Goal: Find specific page/section: Find specific page/section

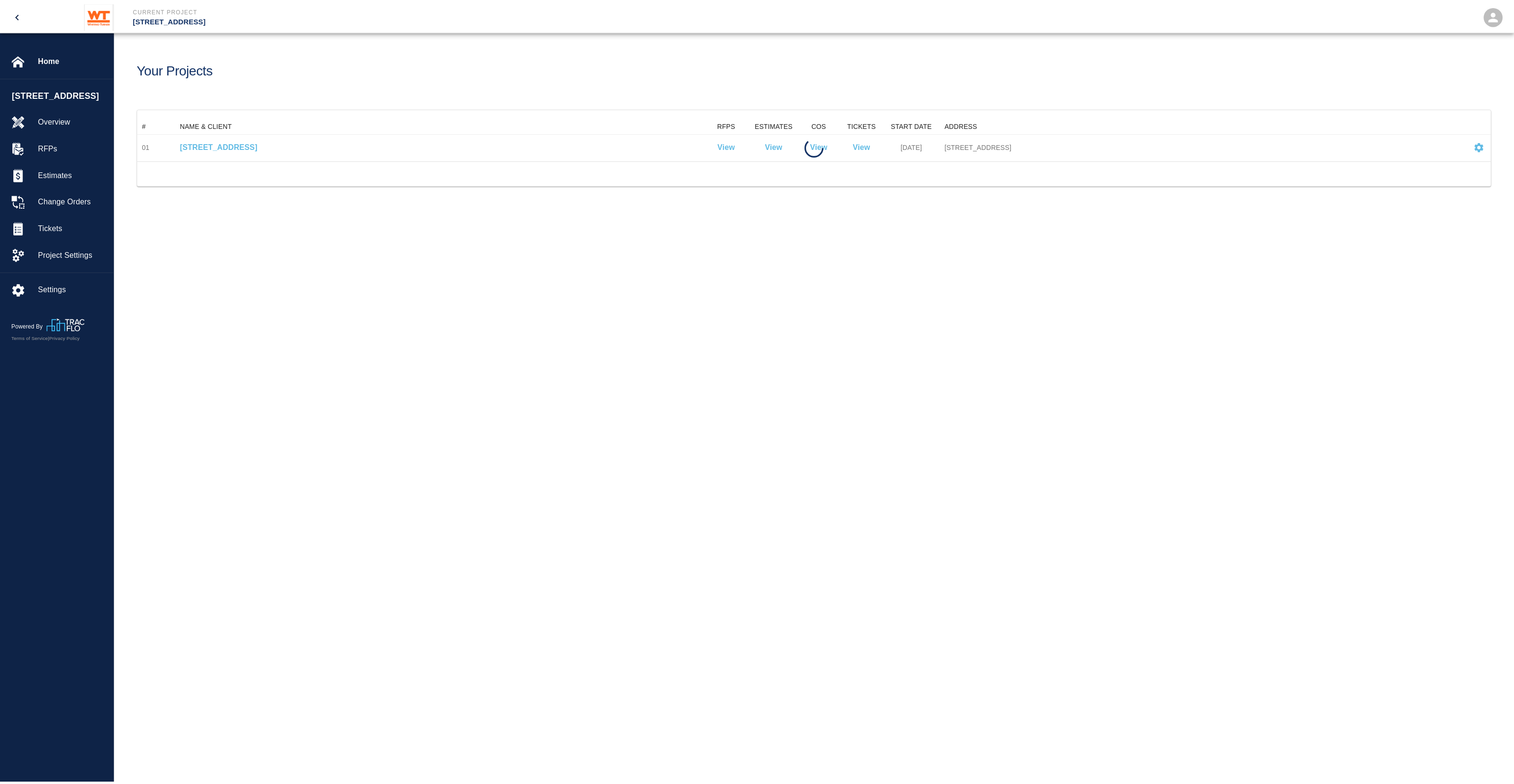
scroll to position [34, 1352]
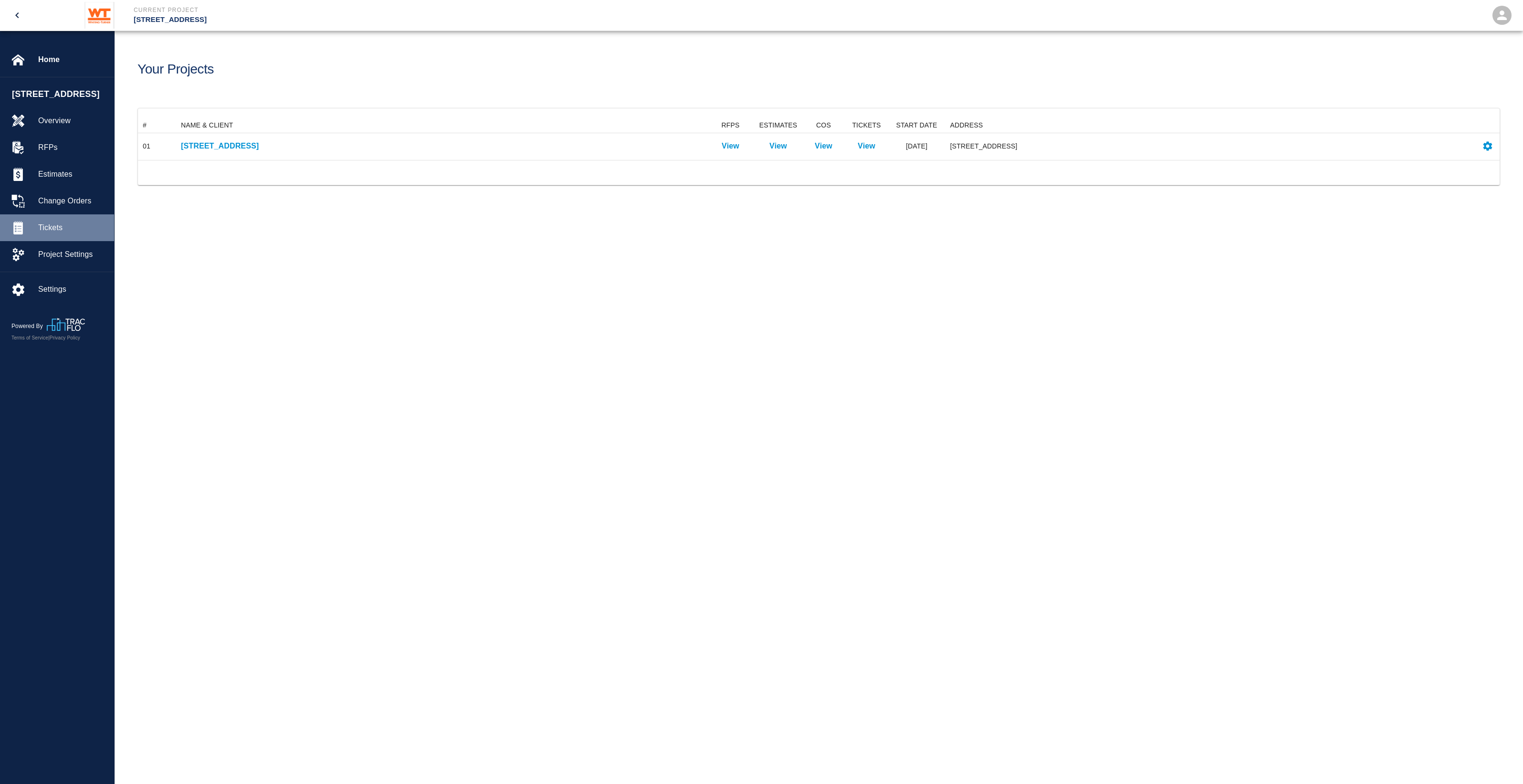
click at [58, 234] on span "Tickets" at bounding box center [72, 228] width 68 height 12
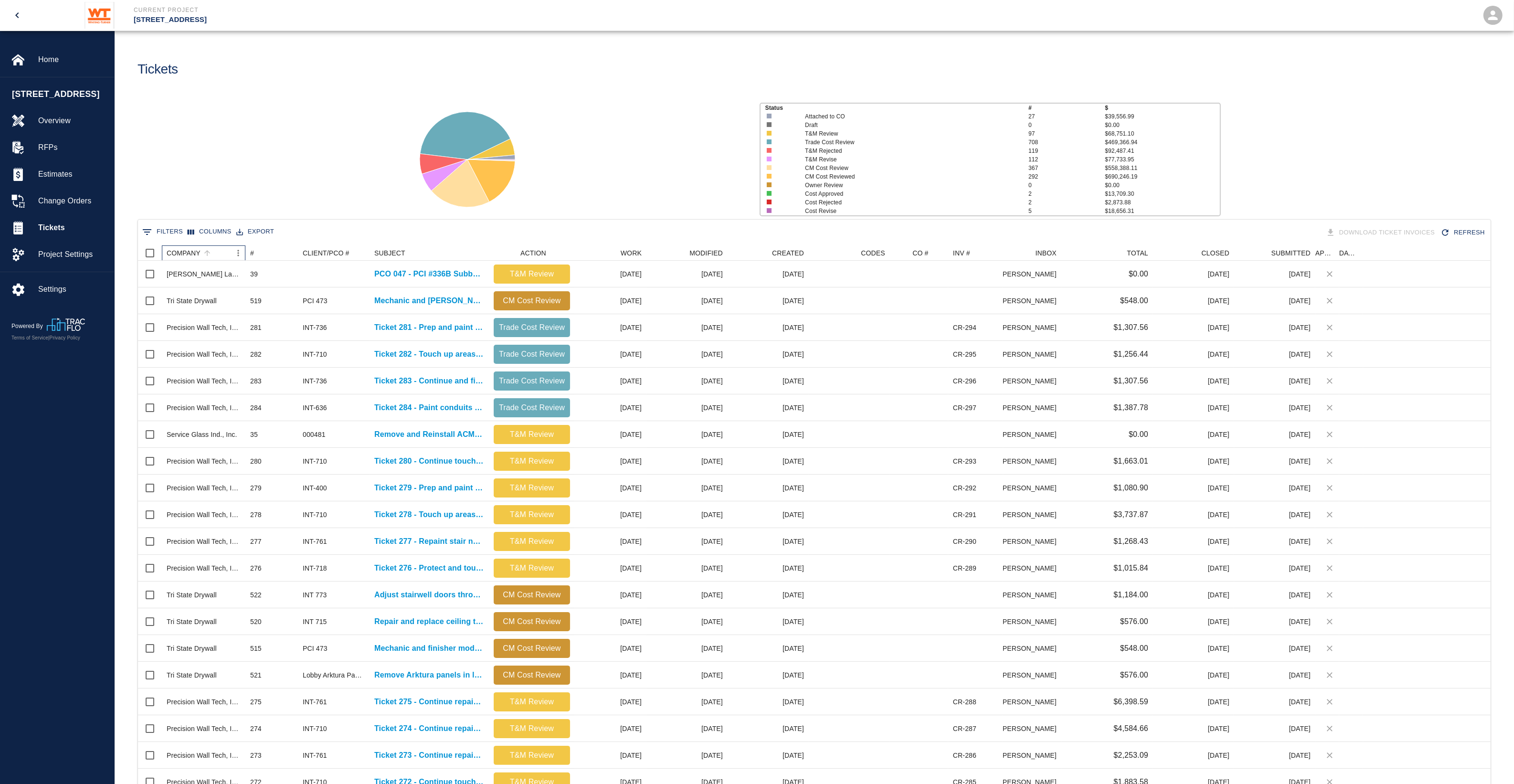
click at [185, 254] on div "COMPANY" at bounding box center [183, 253] width 34 height 15
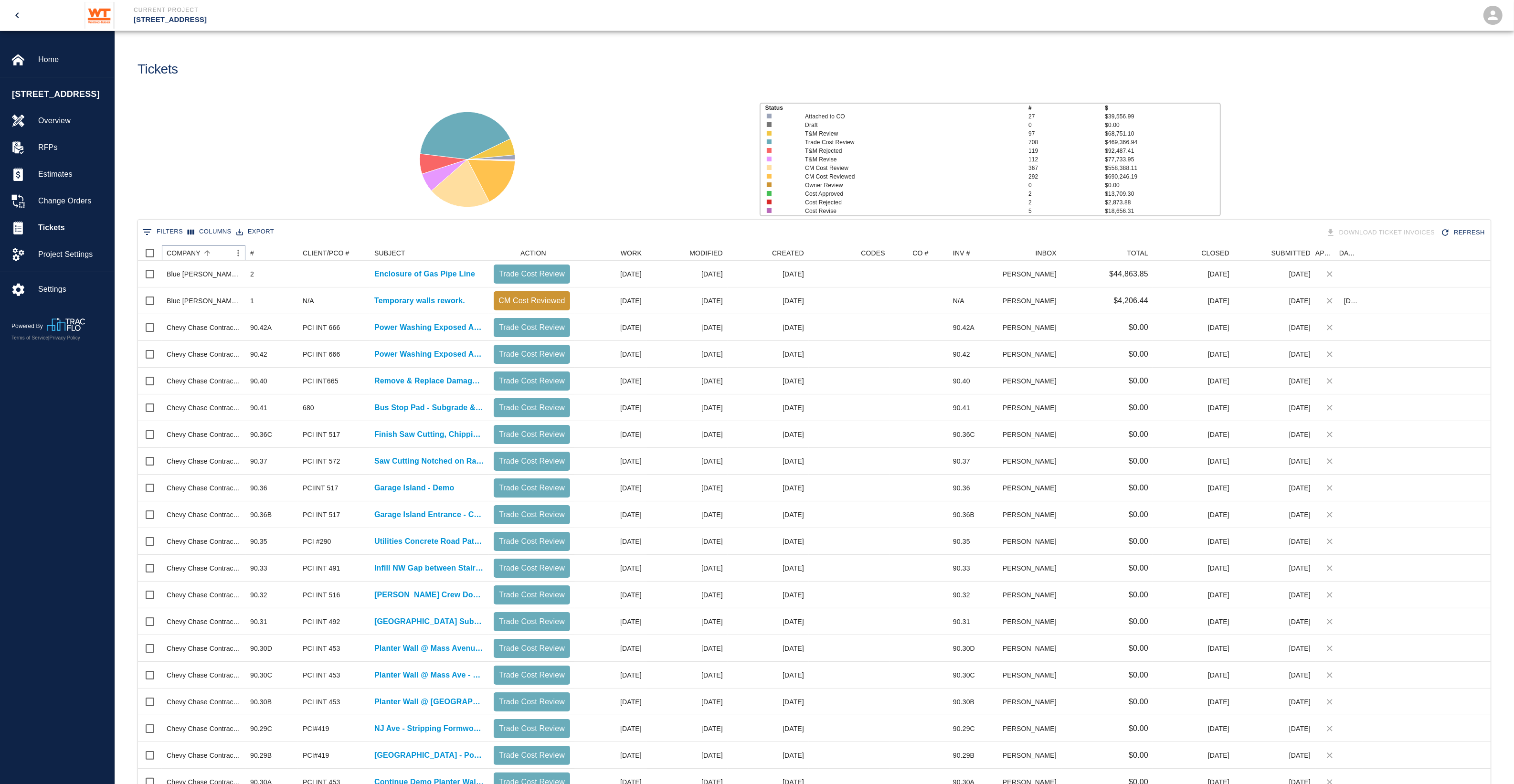
click at [203, 252] on icon "Sort" at bounding box center [207, 252] width 8 height 8
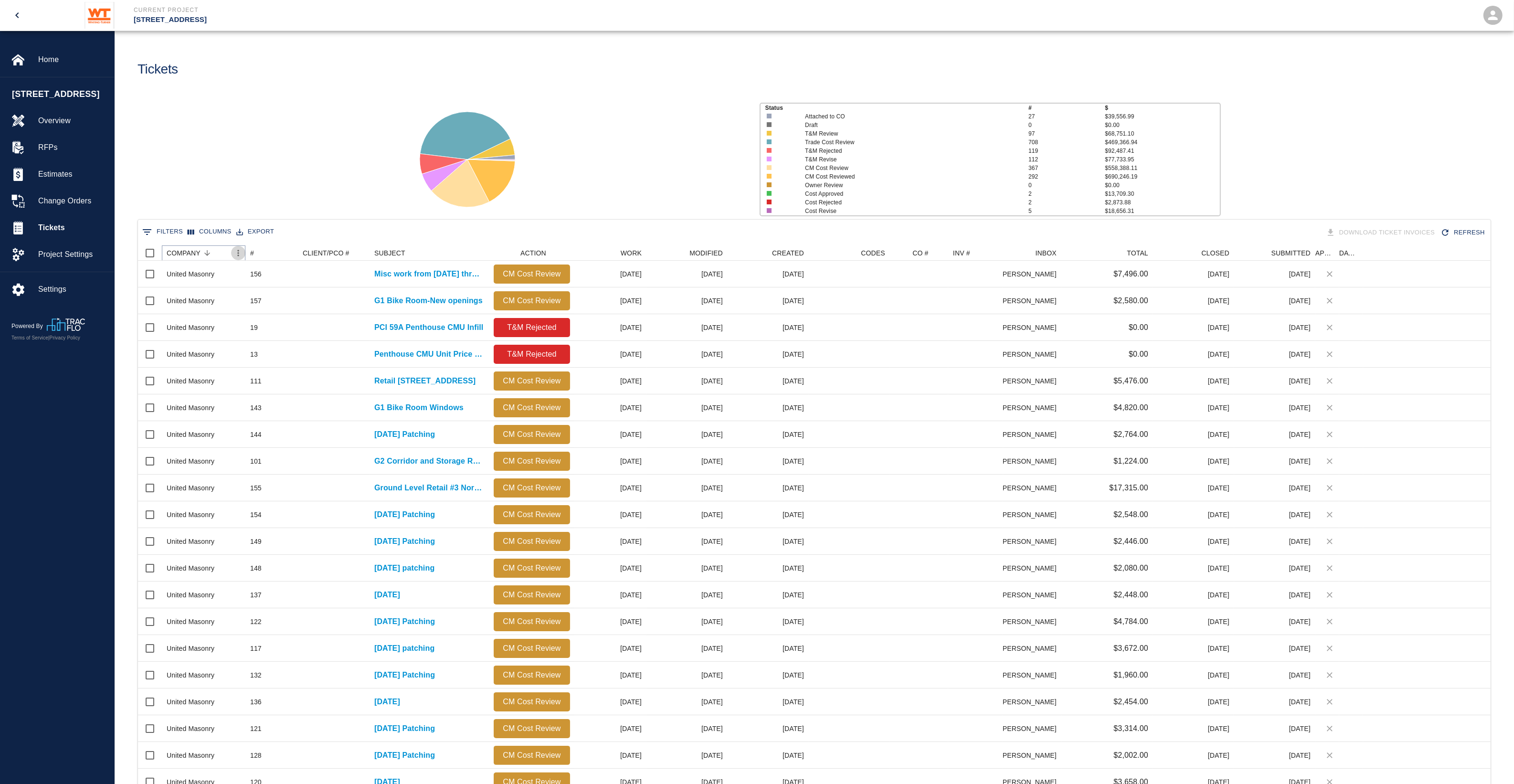
click at [234, 253] on icon "Menu" at bounding box center [238, 253] width 10 height 10
click at [185, 253] on div "COMPANY" at bounding box center [183, 253] width 34 height 15
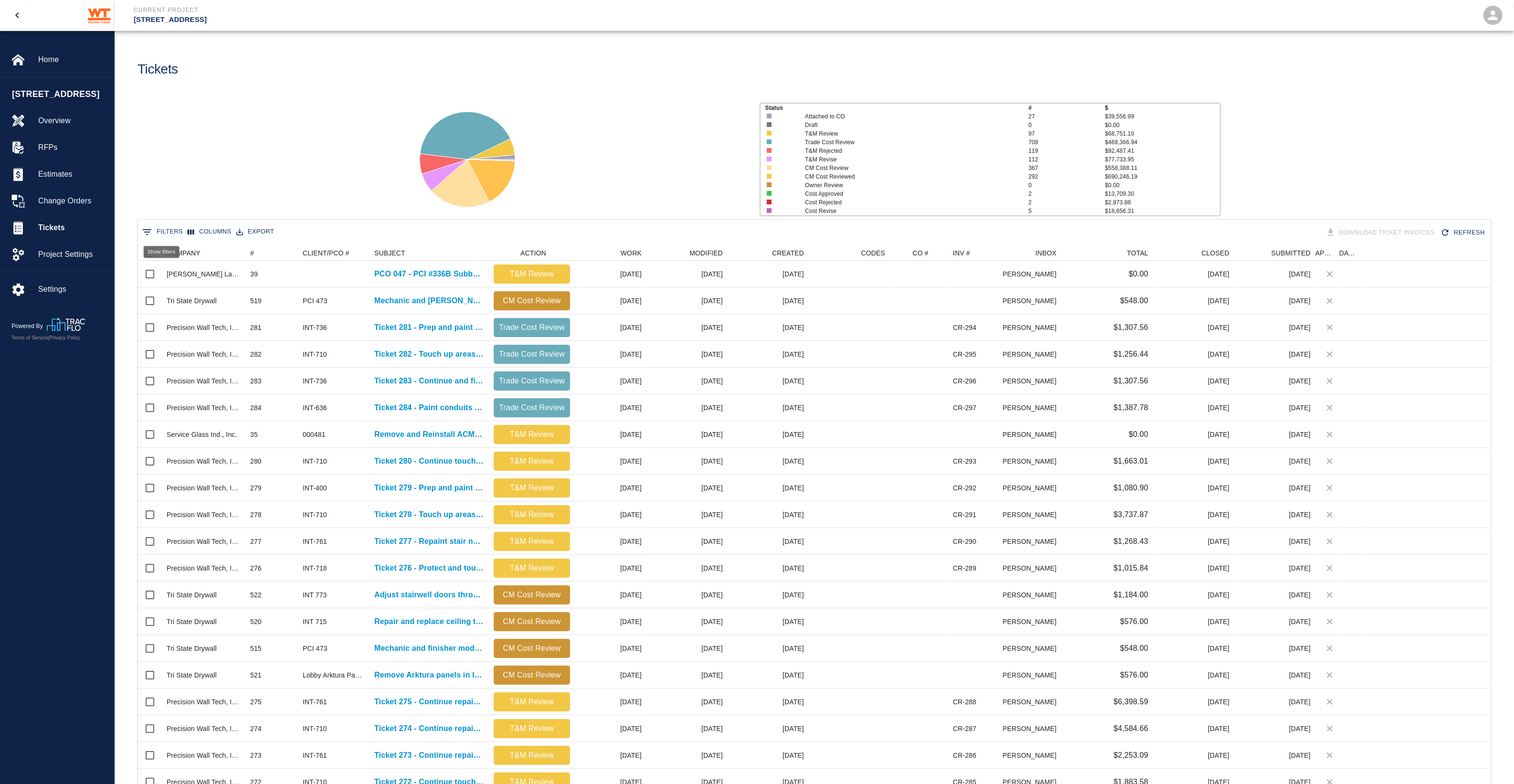
click at [172, 230] on button "0 Filters" at bounding box center [163, 232] width 45 height 15
type input "t"
type input "[US_STATE]"
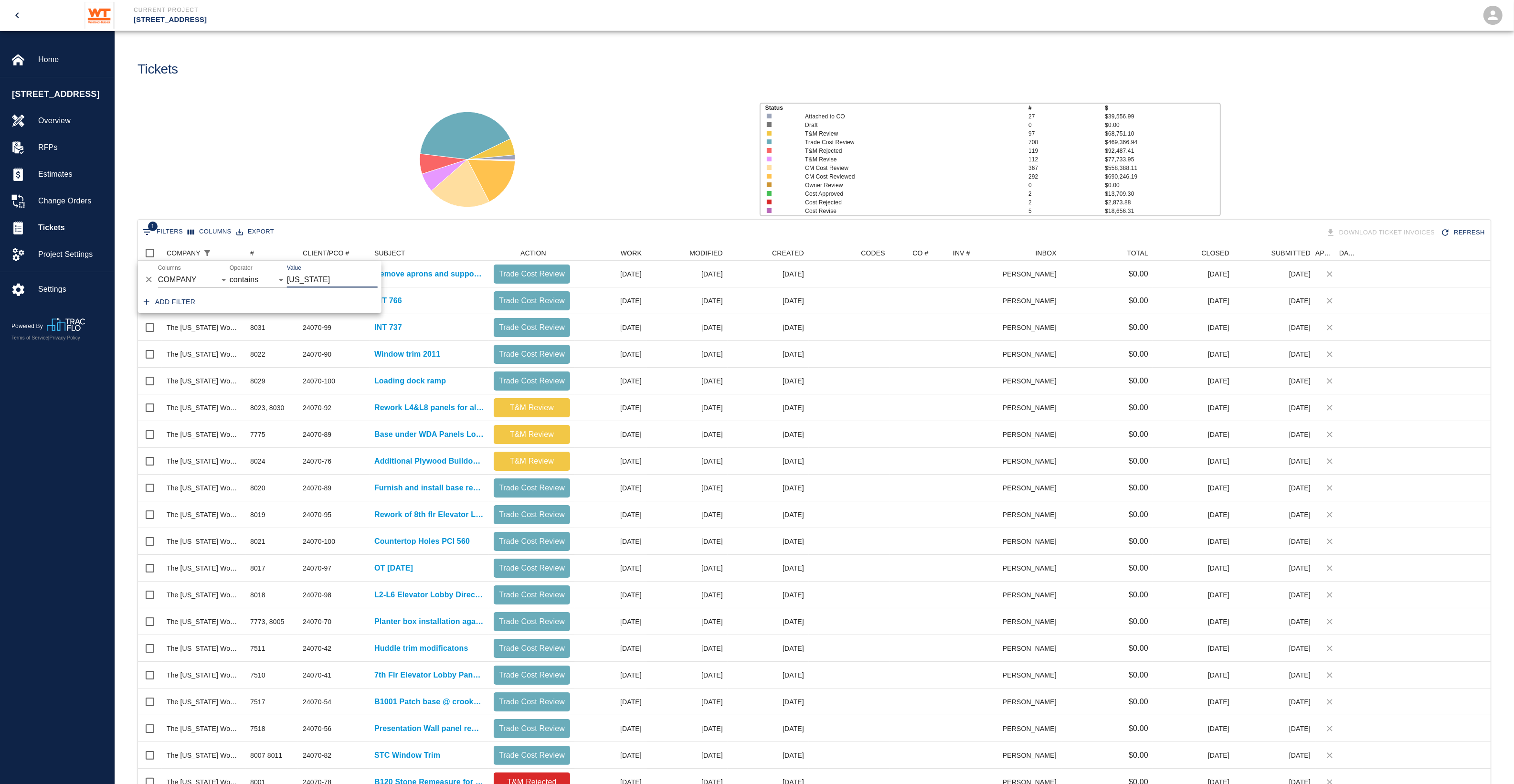
click at [330, 157] on div "Status # $ Attached to CO 27 $39,556.99 Draft 0 $0.00 T&M Review 97 $68,751.10 …" at bounding box center [811, 156] width 1407 height 127
click at [258, 254] on icon "Sort" at bounding box center [260, 252] width 8 height 8
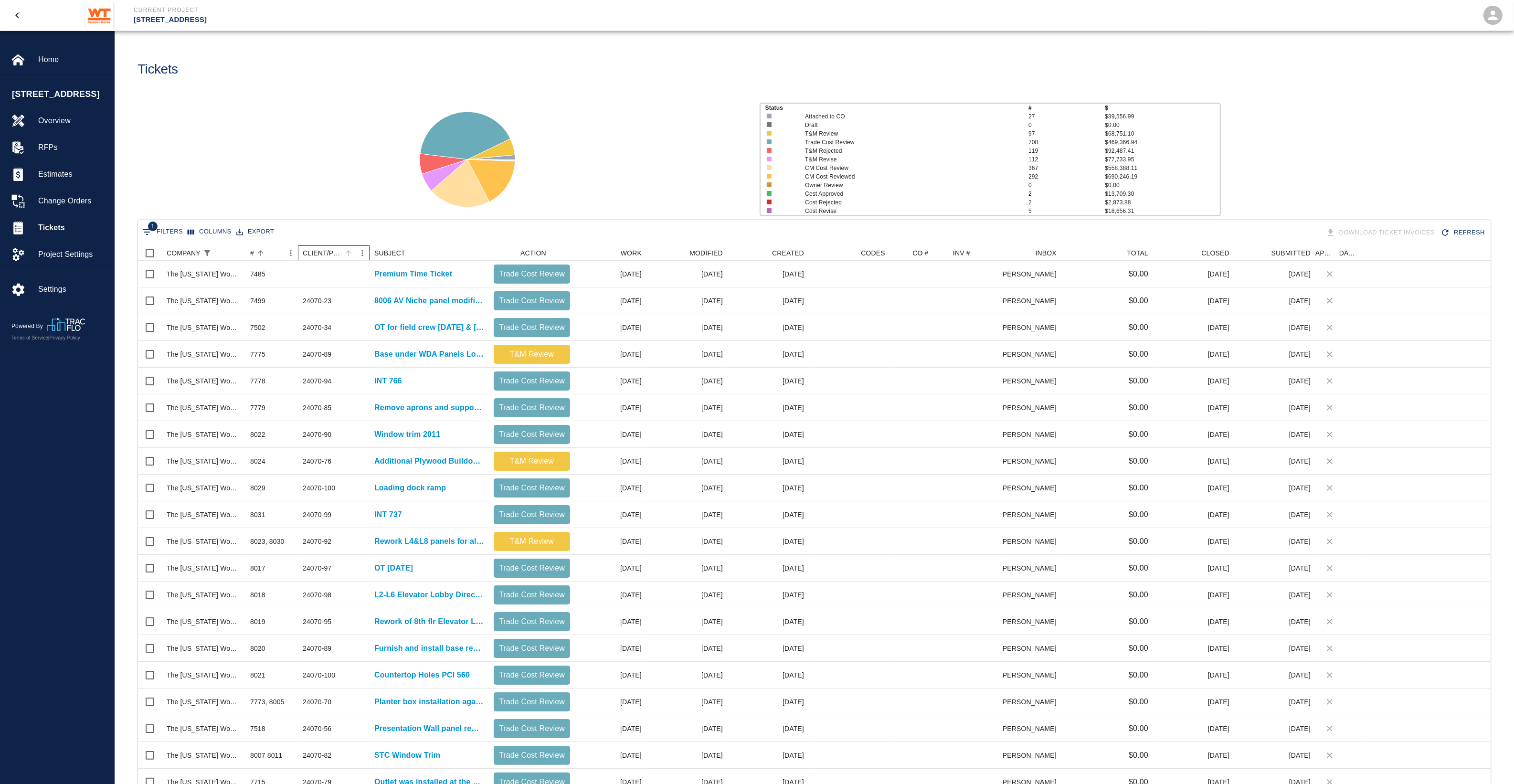
click at [339, 250] on div "CLIENT/PCO #" at bounding box center [322, 253] width 39 height 15
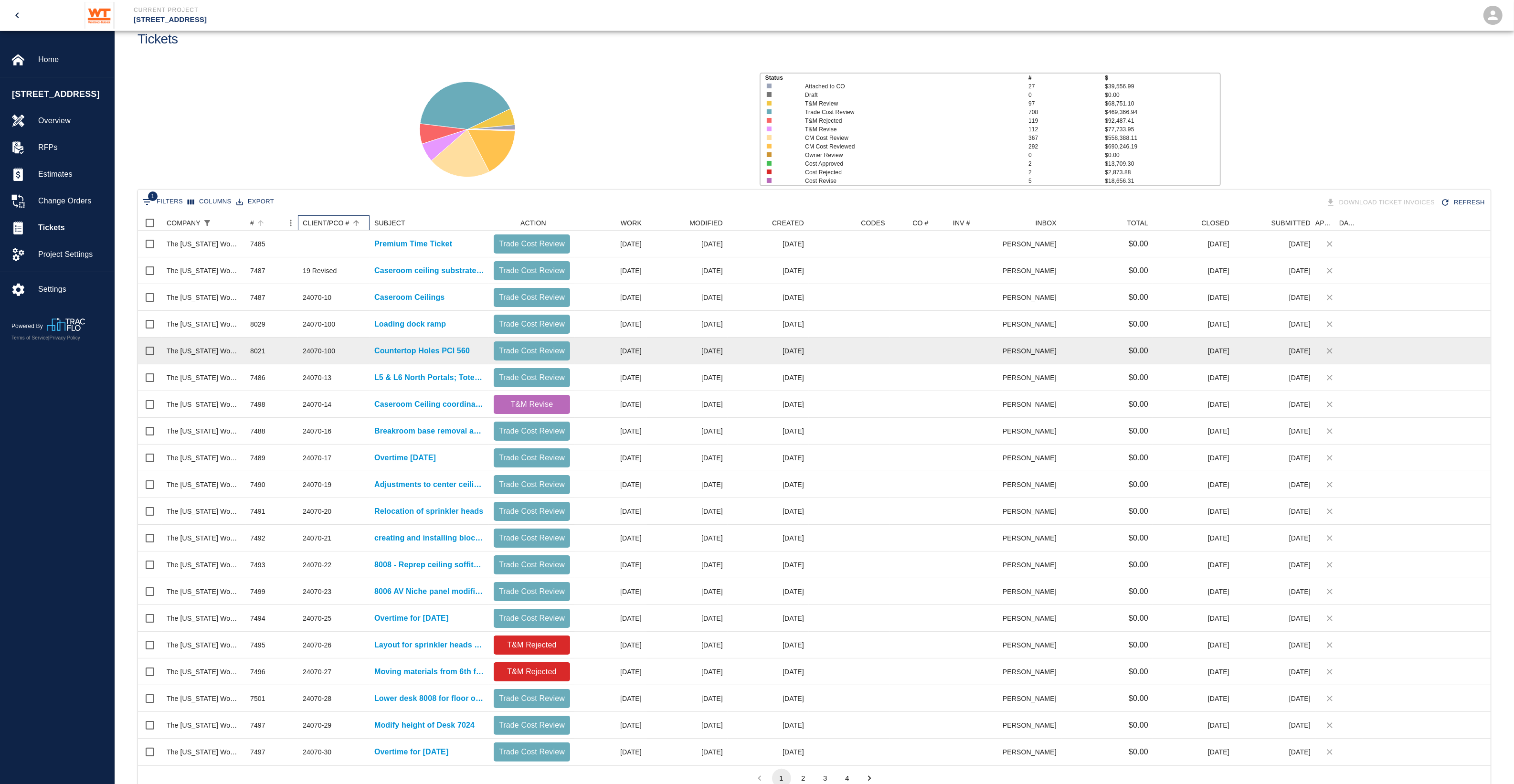
scroll to position [59, 0]
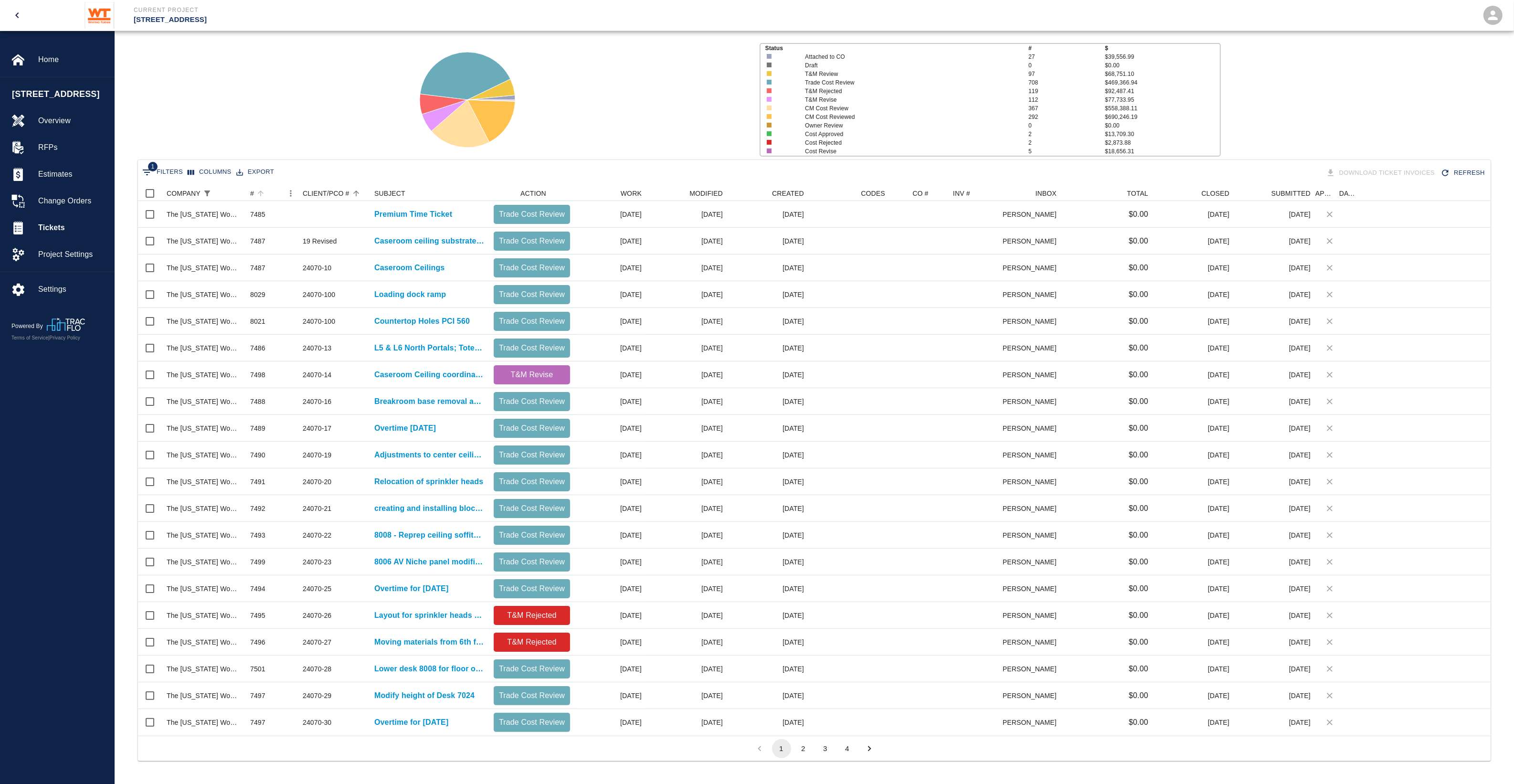
click at [807, 745] on button "2" at bounding box center [803, 749] width 19 height 19
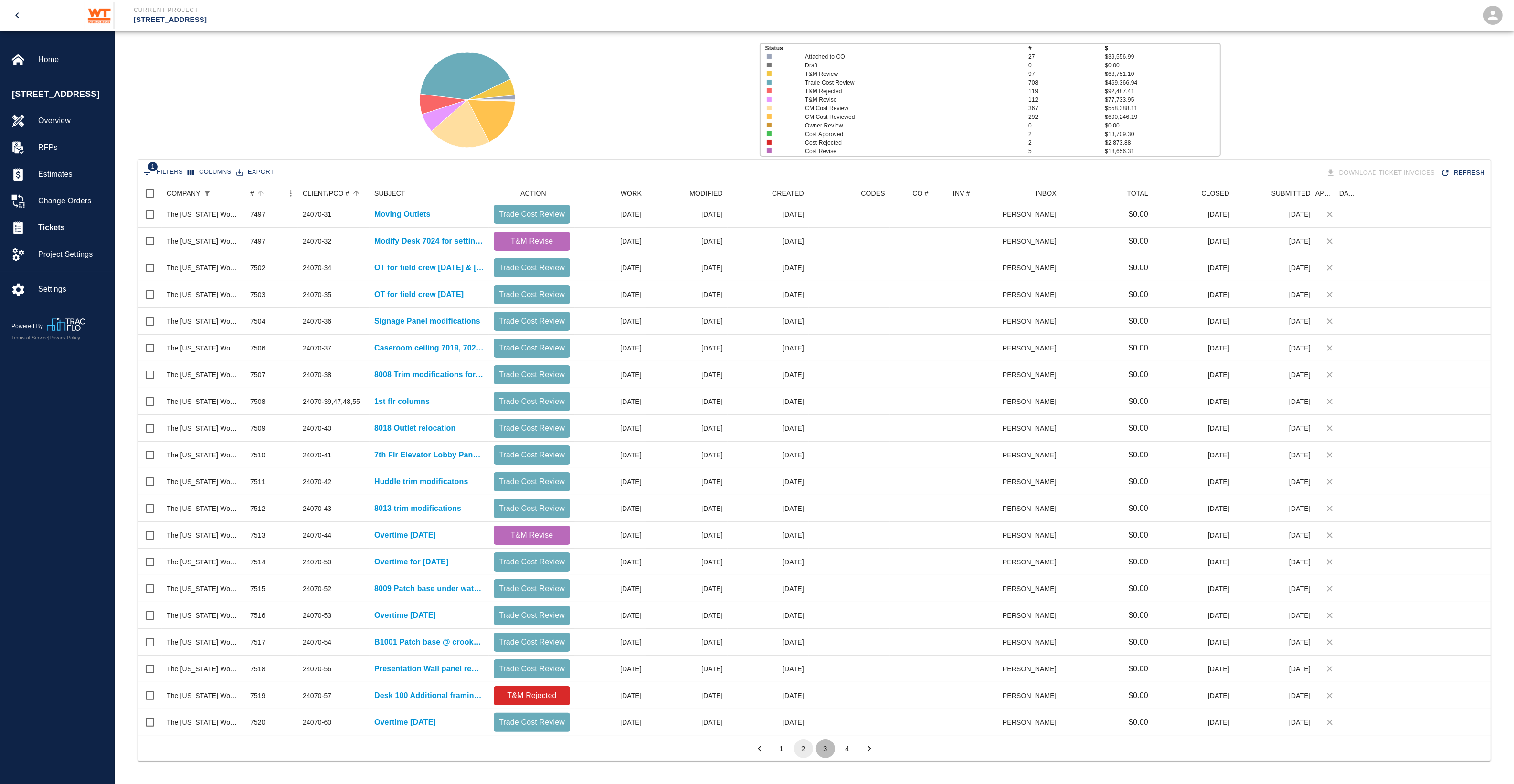
click at [820, 750] on button "3" at bounding box center [825, 749] width 19 height 19
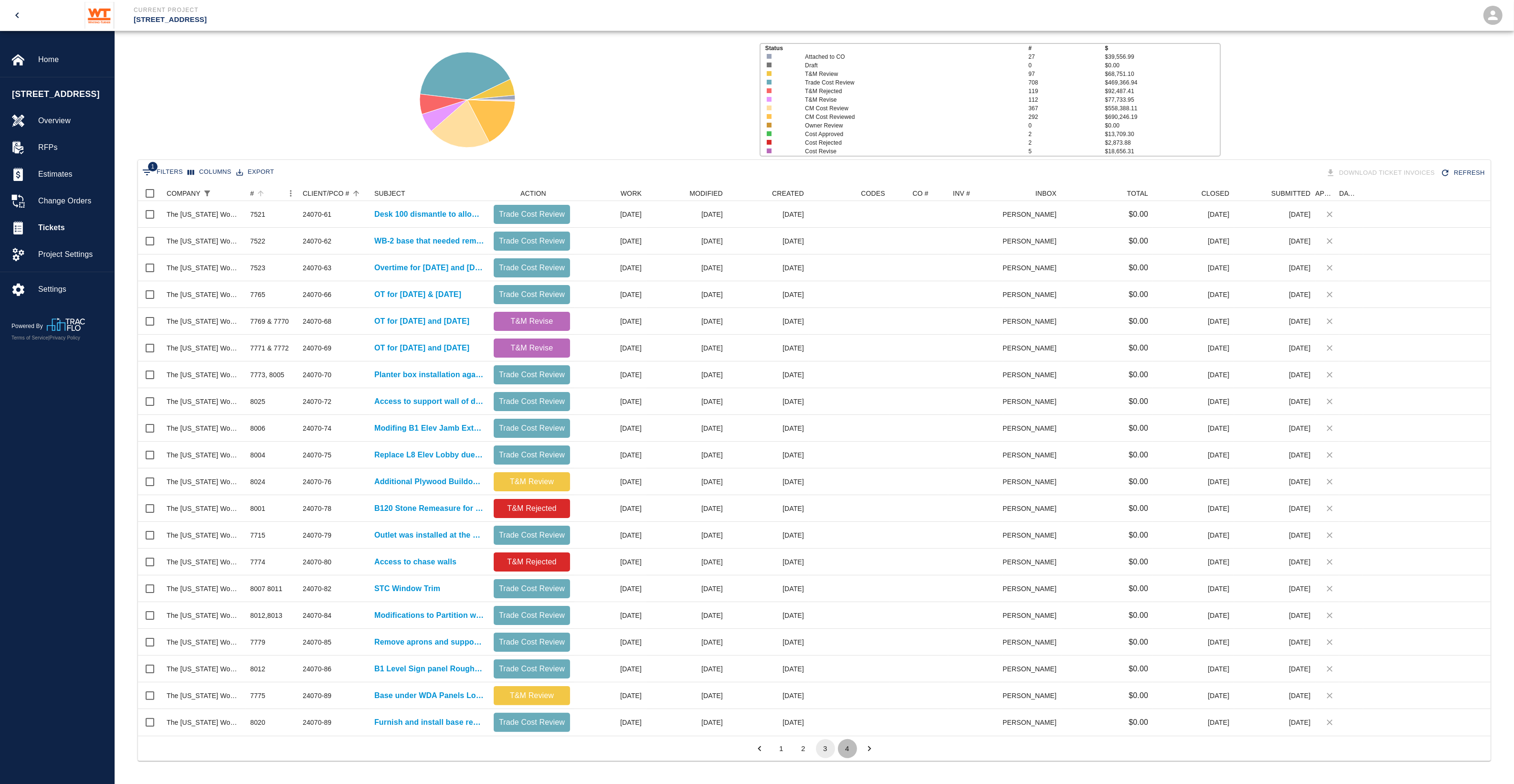
click at [849, 752] on button "4" at bounding box center [847, 749] width 19 height 19
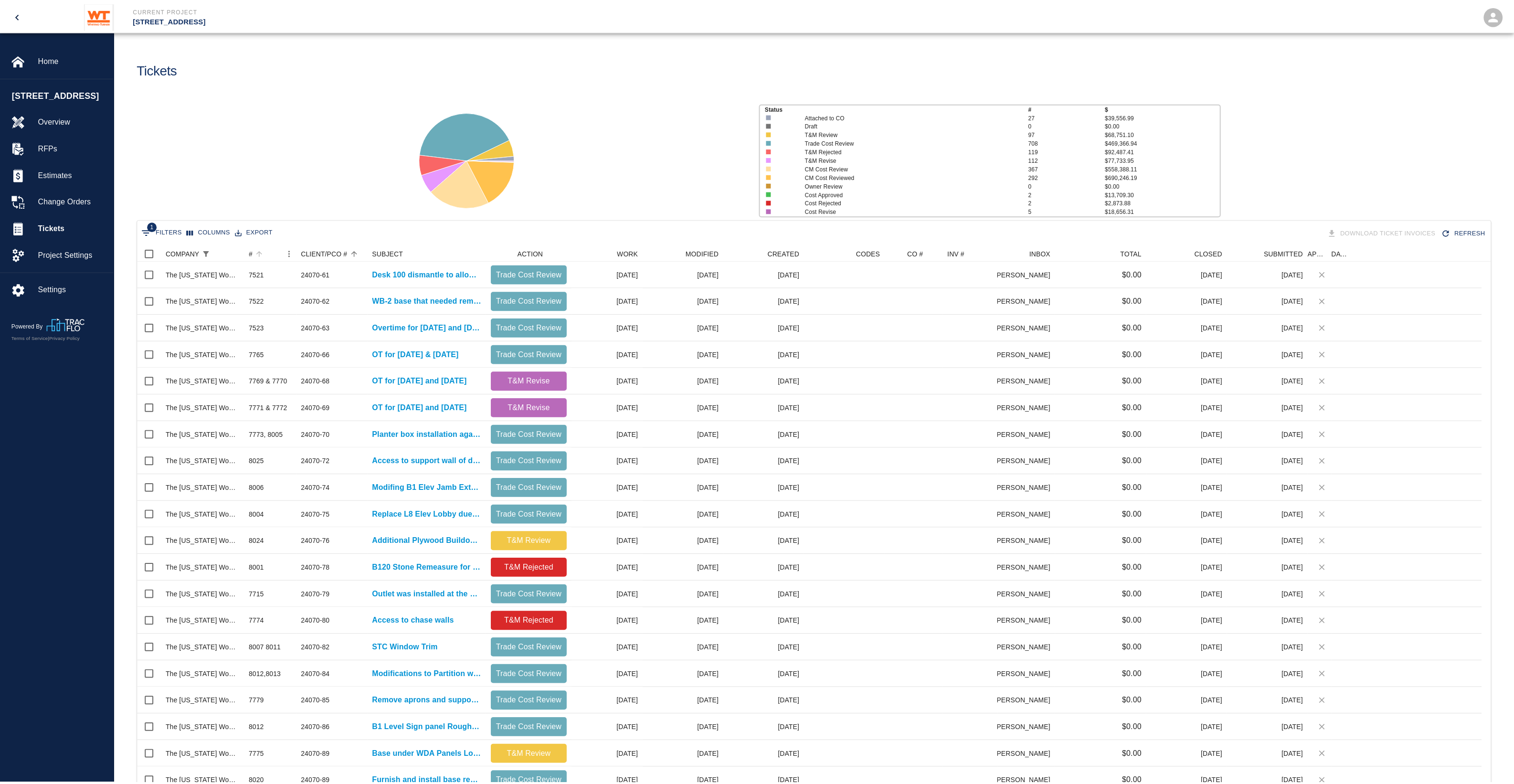
scroll to position [10, 10]
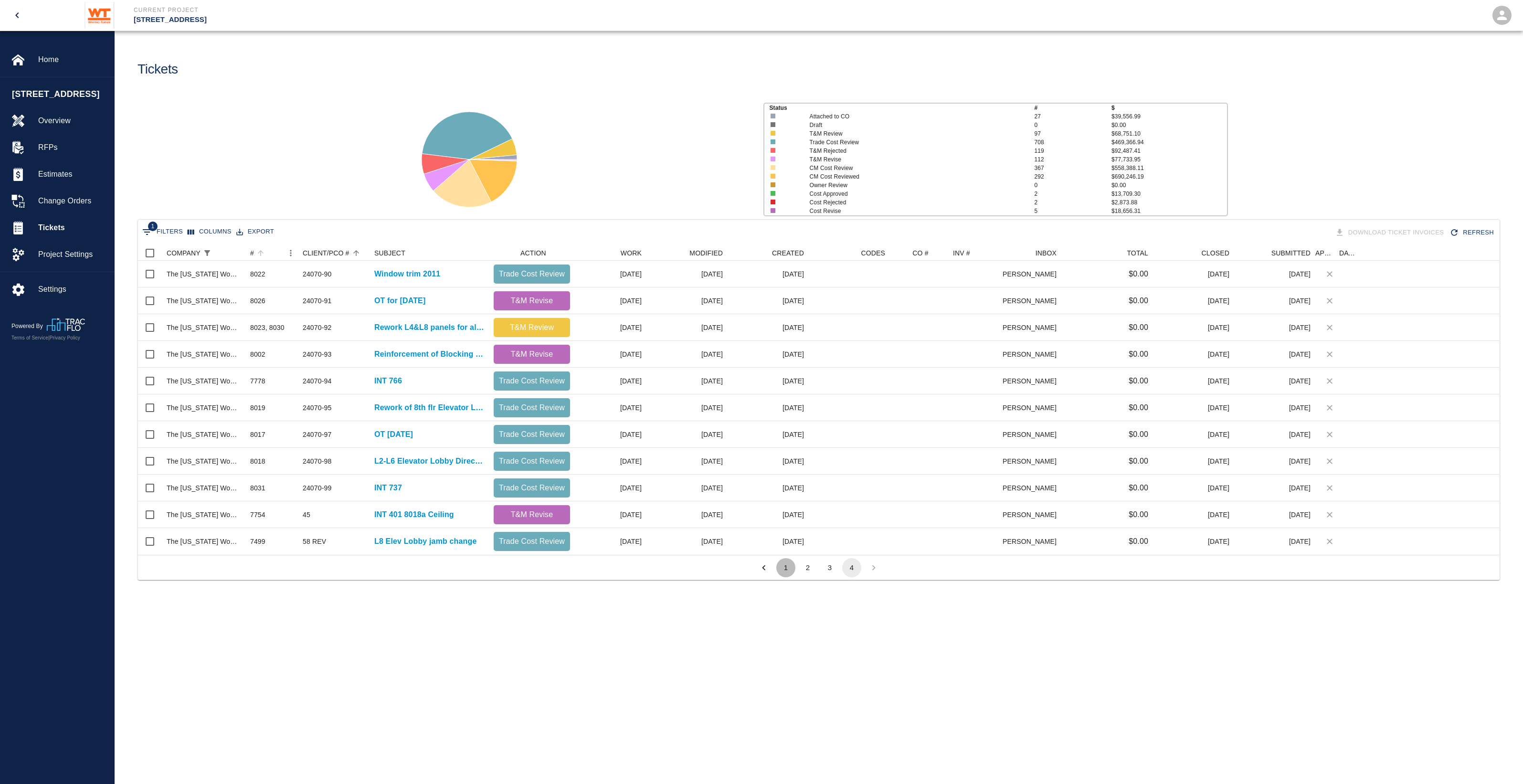
click at [783, 566] on button "1" at bounding box center [786, 568] width 19 height 19
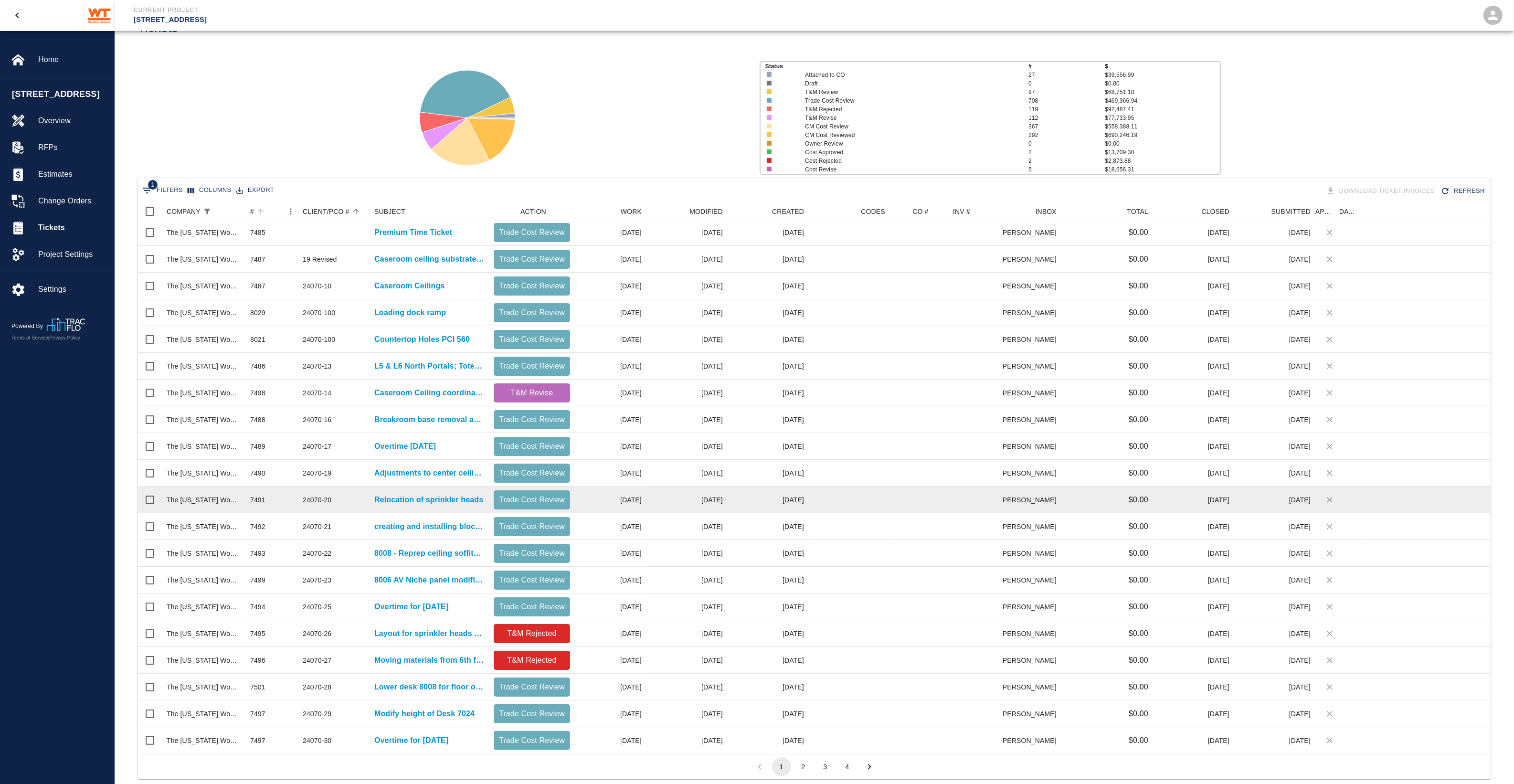
scroll to position [59, 0]
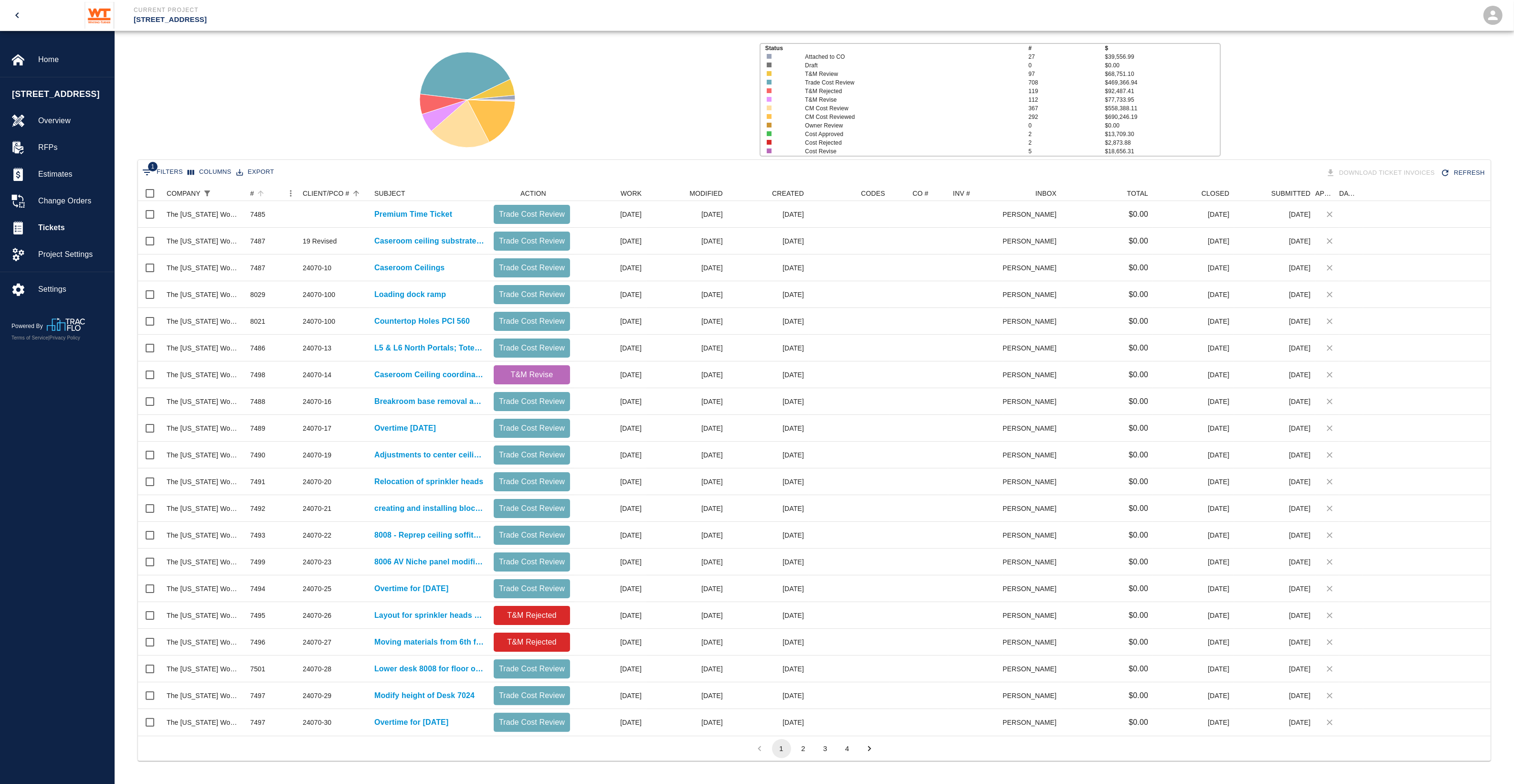
click at [811, 749] on button "2" at bounding box center [803, 749] width 19 height 19
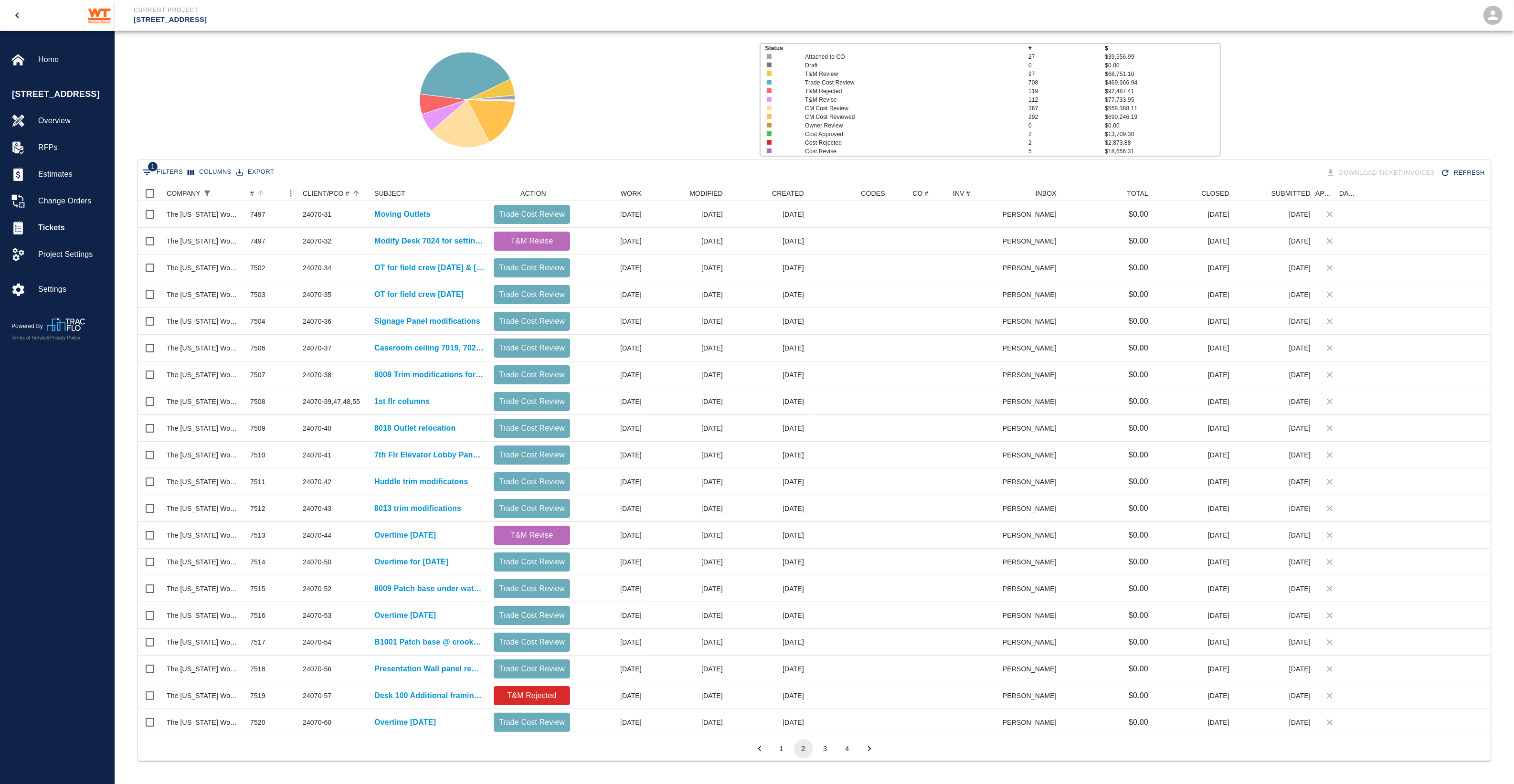
click at [825, 750] on button "3" at bounding box center [825, 749] width 19 height 19
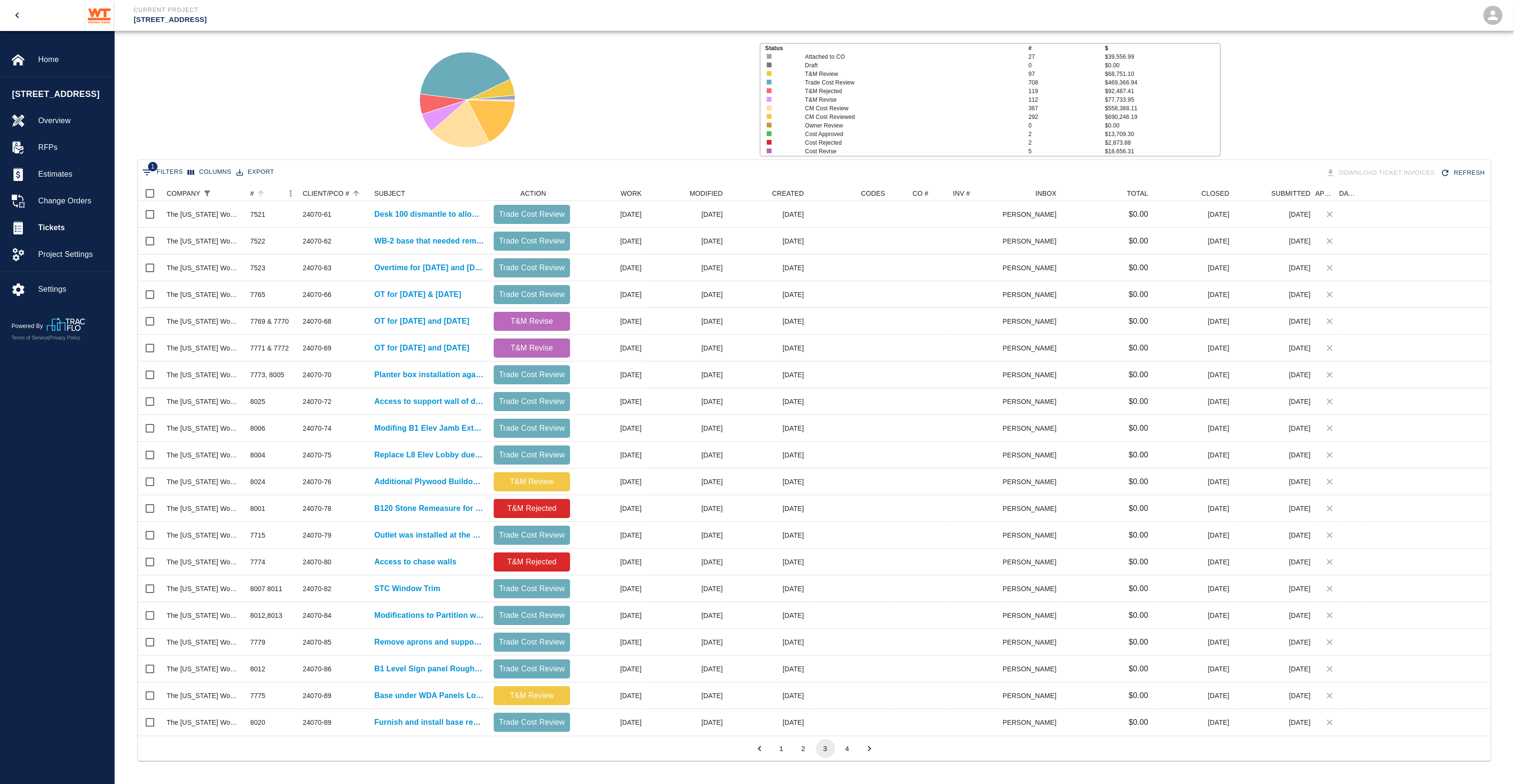
click at [844, 747] on button "4" at bounding box center [847, 749] width 19 height 19
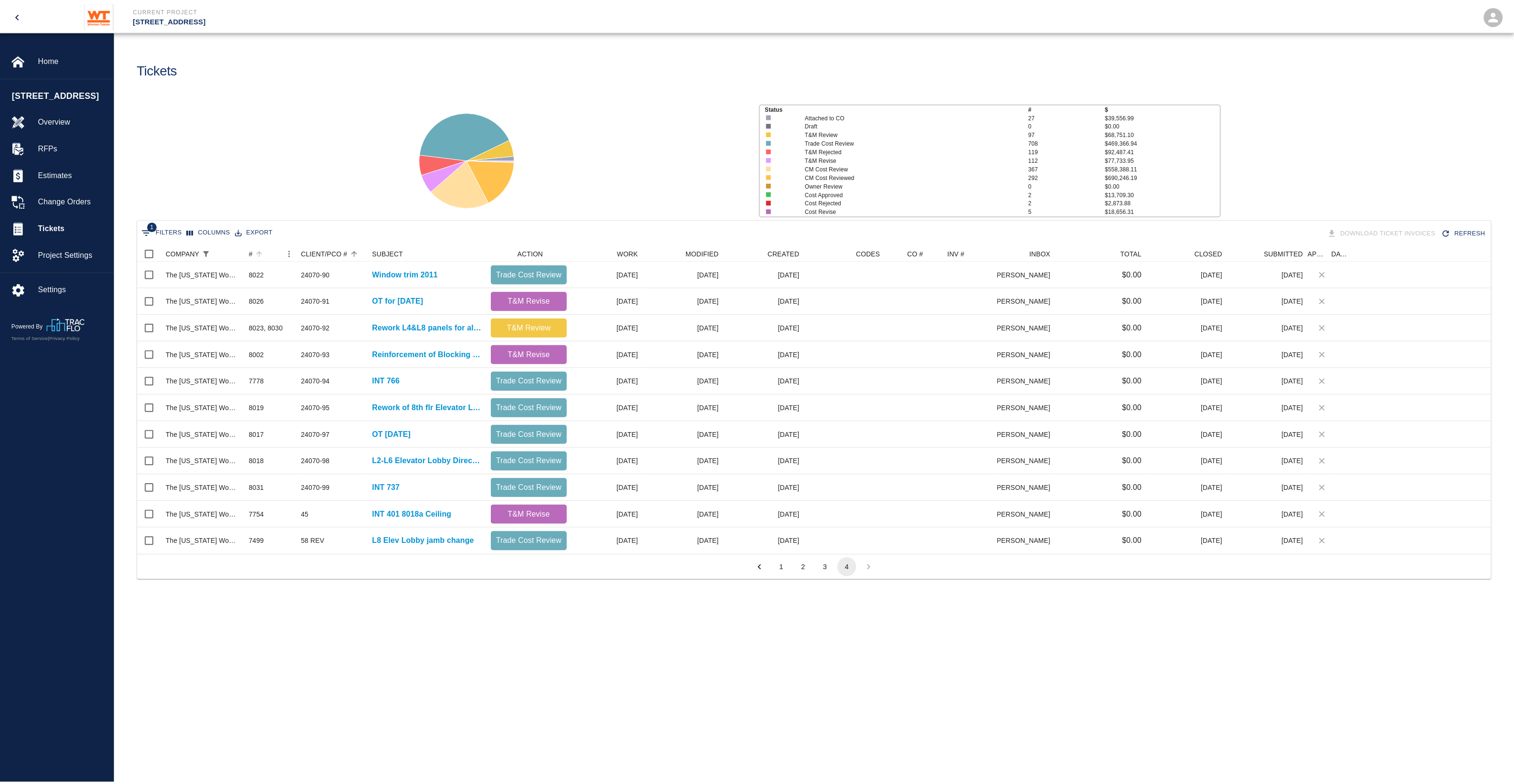
scroll to position [10, 10]
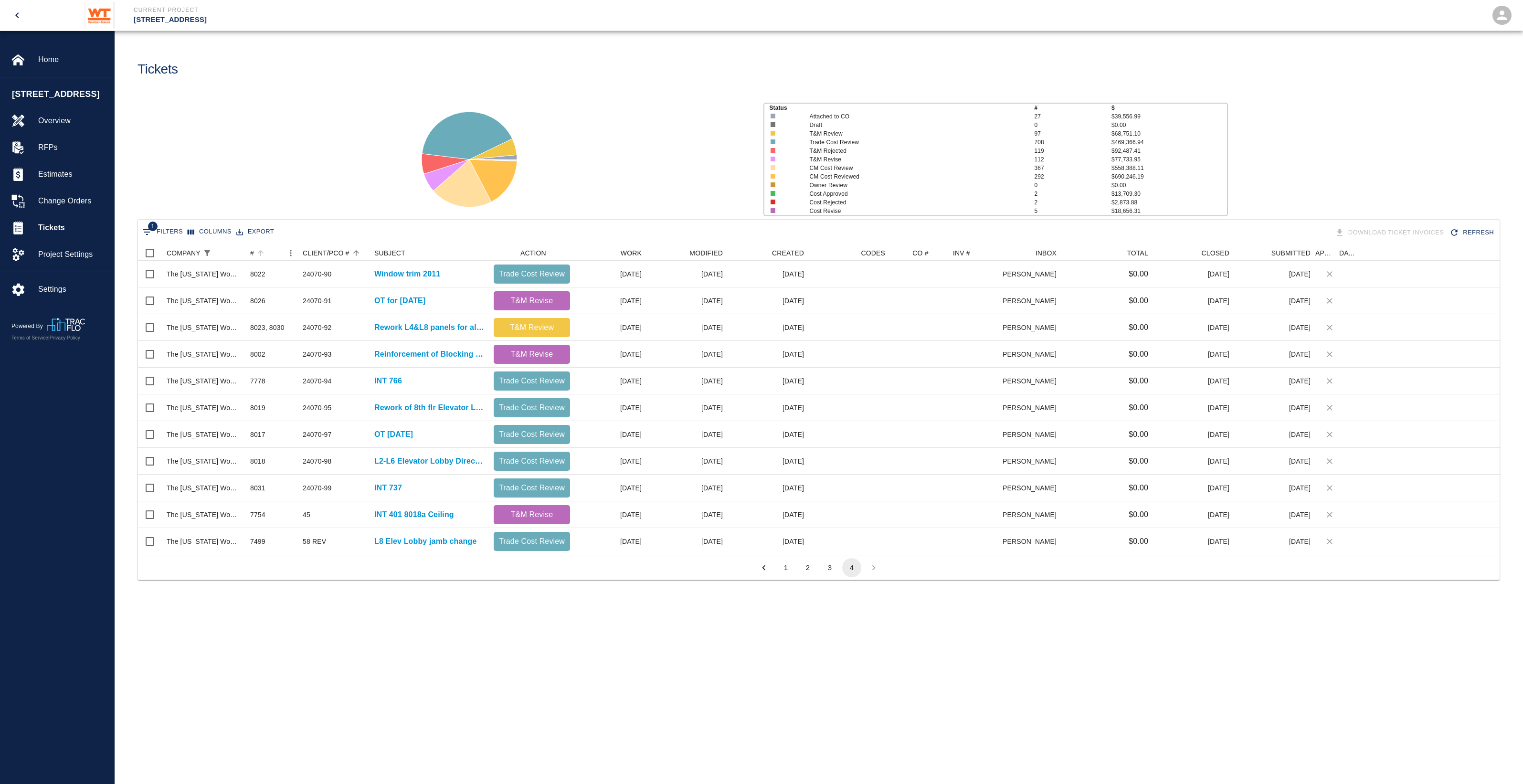
click at [781, 572] on button "1" at bounding box center [786, 568] width 19 height 19
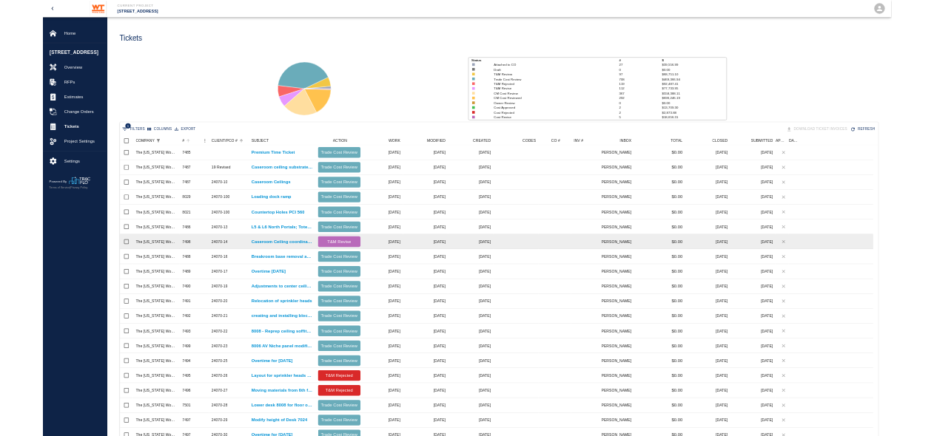
scroll to position [837, 2081]
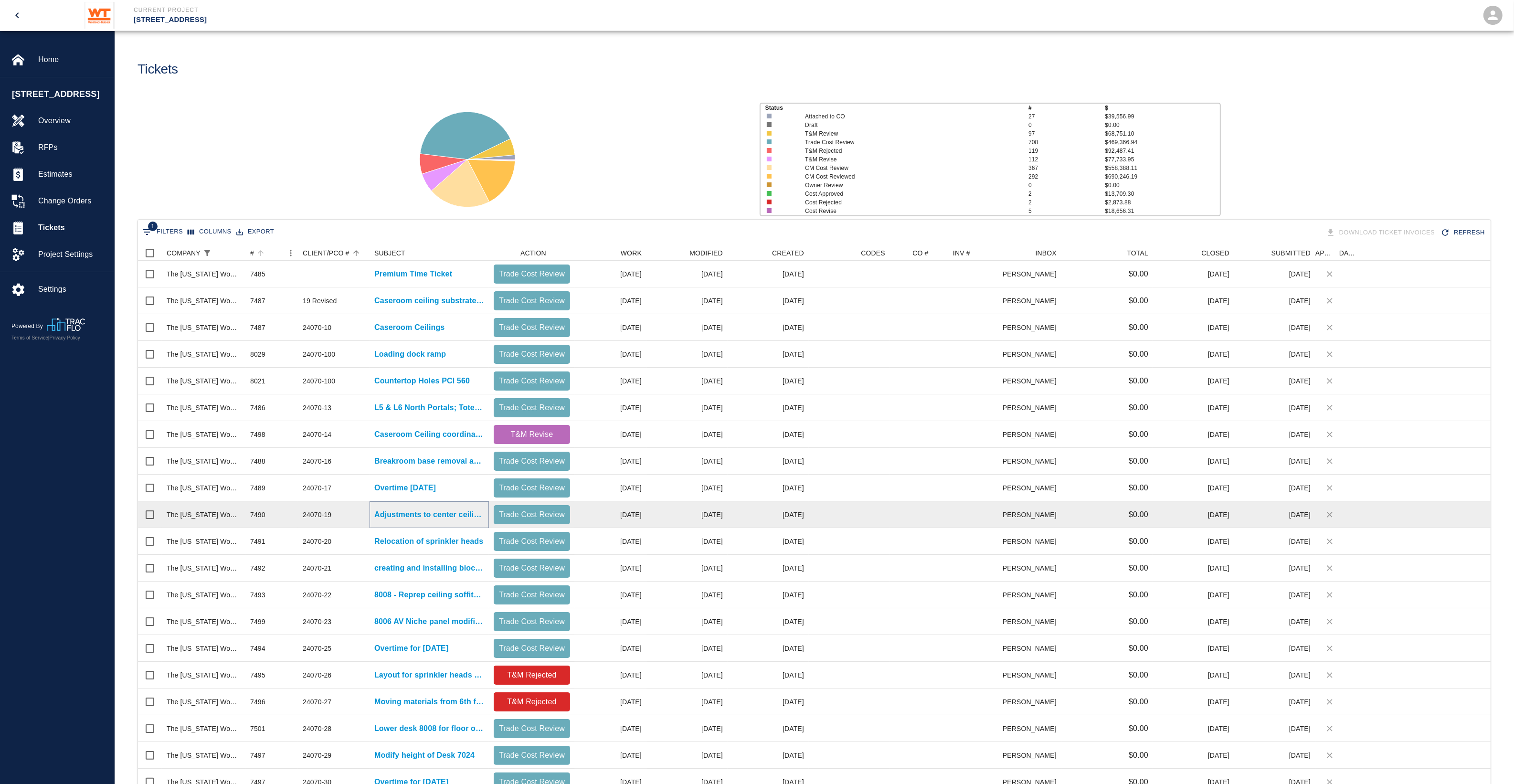
click at [392, 519] on p "Adjustments to center ceiling boxes for depths to fit sprinkler heads" at bounding box center [429, 515] width 110 height 12
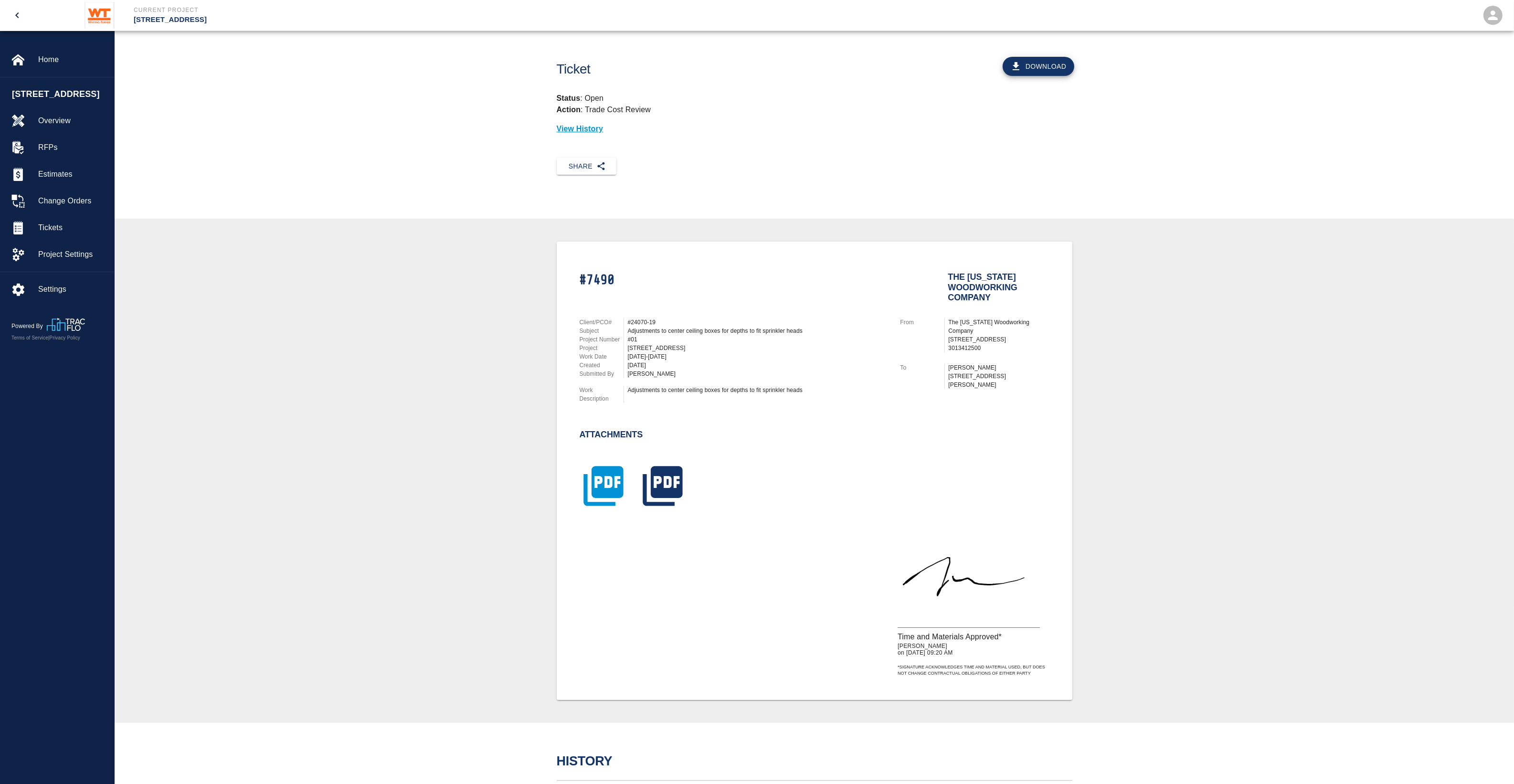
click at [587, 480] on icon "button" at bounding box center [603, 485] width 39 height 39
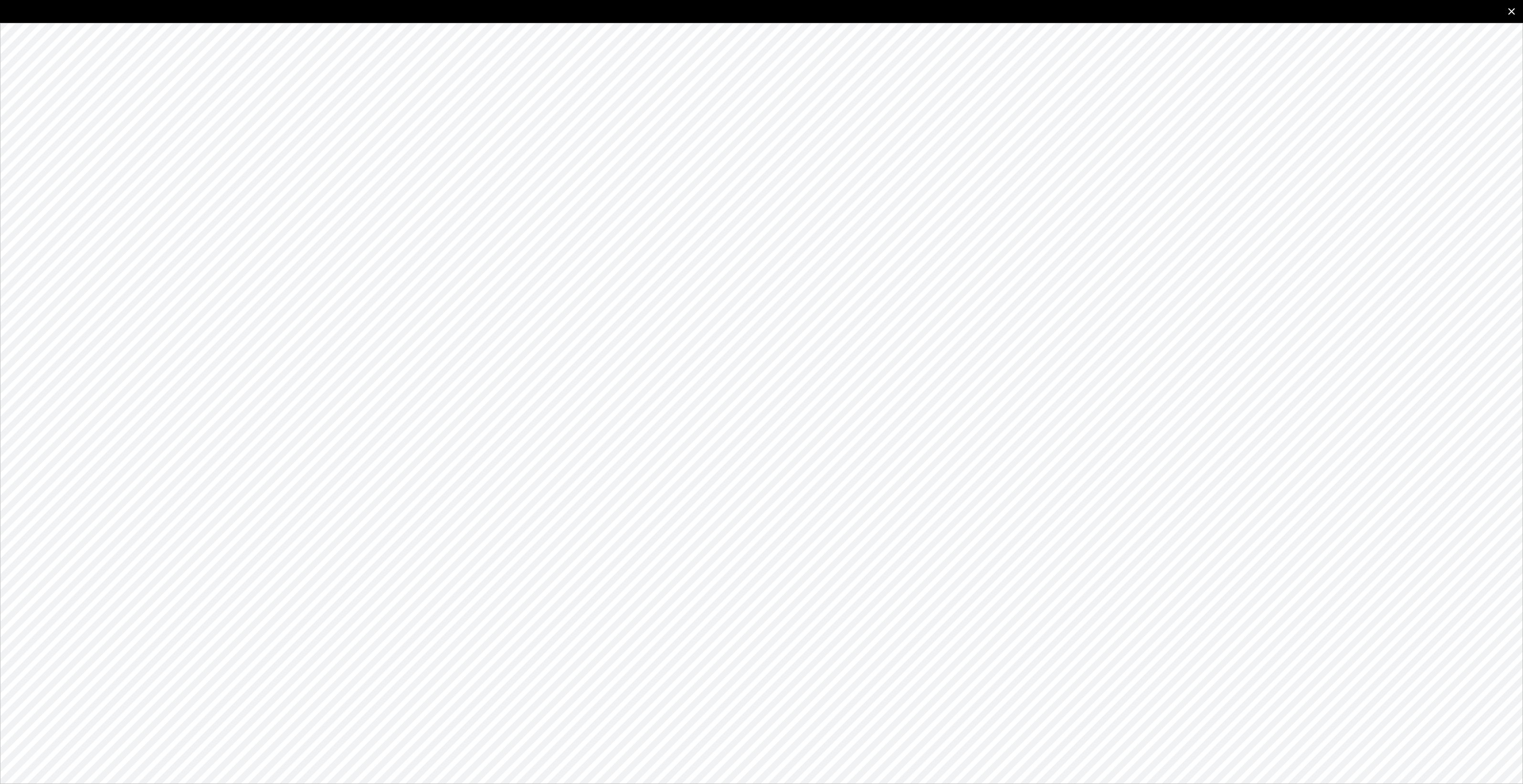
click at [1509, 14] on icon "close" at bounding box center [1511, 12] width 6 height 6
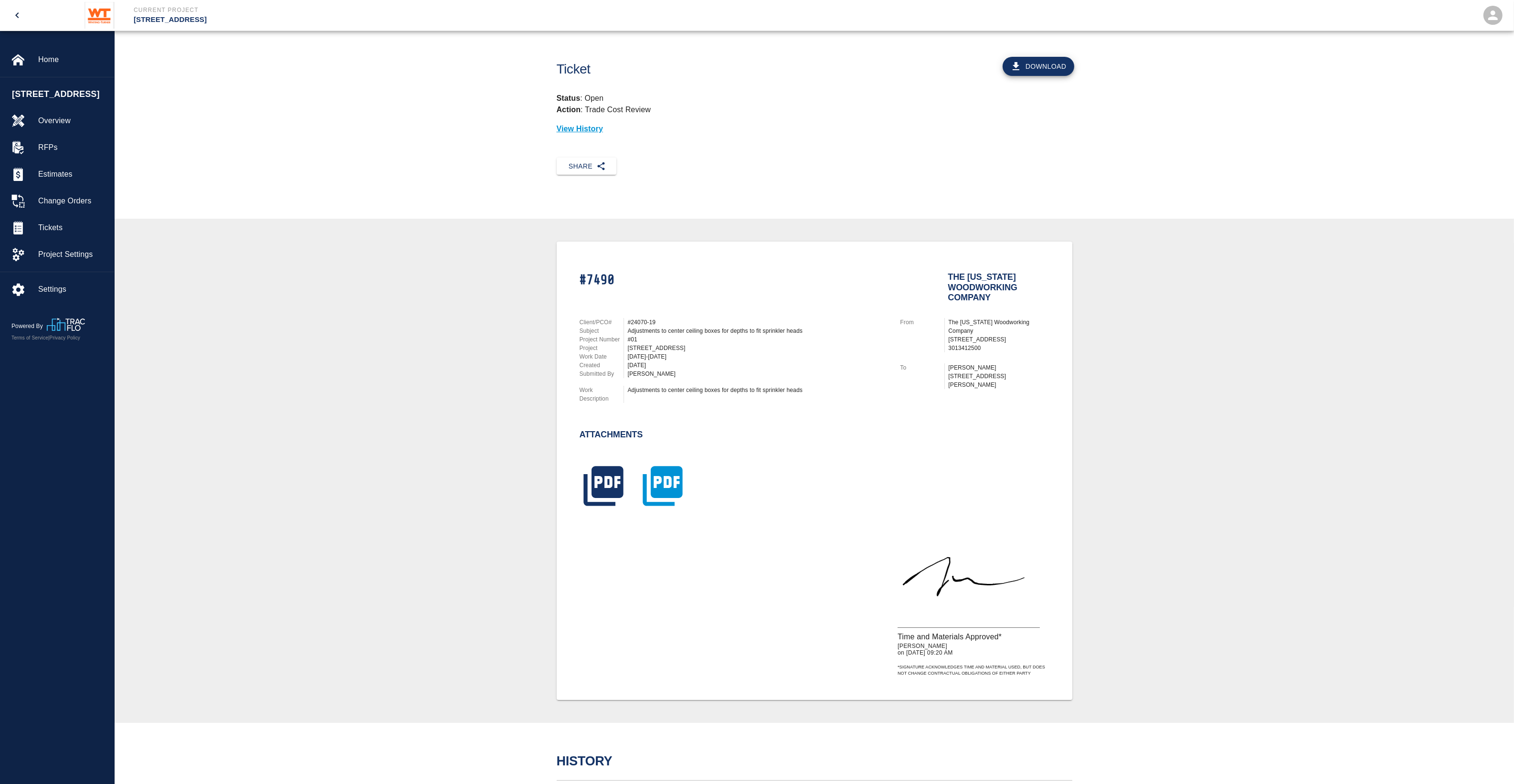
click at [661, 471] on icon "button" at bounding box center [662, 485] width 39 height 39
